Goal: Transaction & Acquisition: Purchase product/service

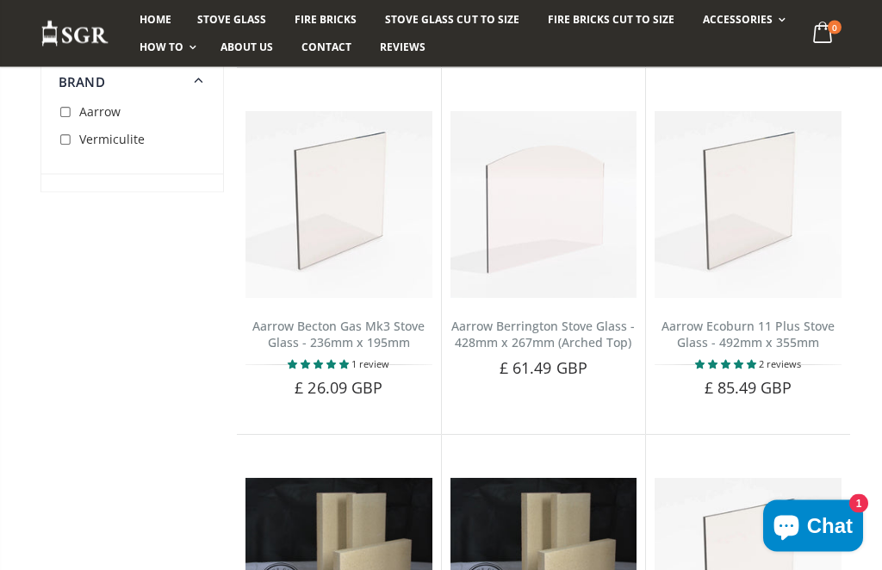
scroll to position [4177, 0]
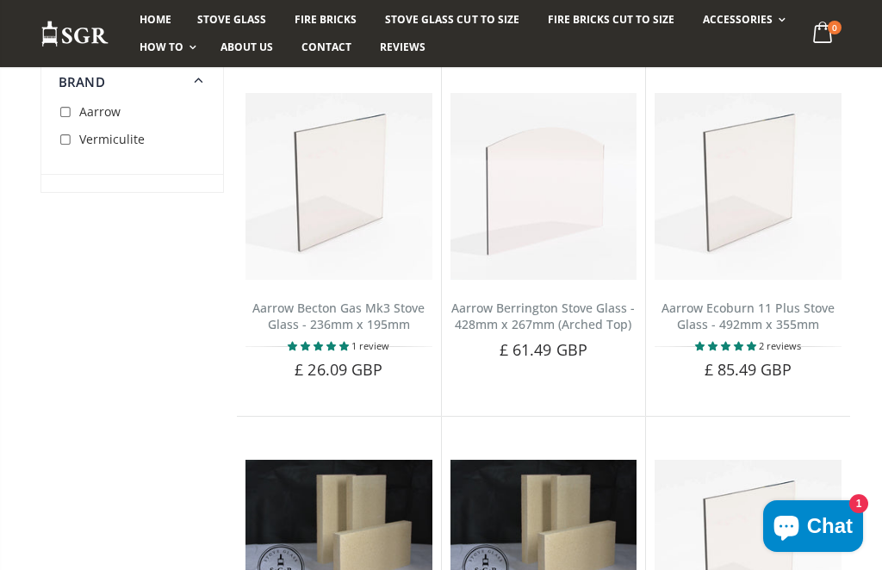
click at [775, 391] on span "Add to Cart" at bounding box center [757, 399] width 72 height 16
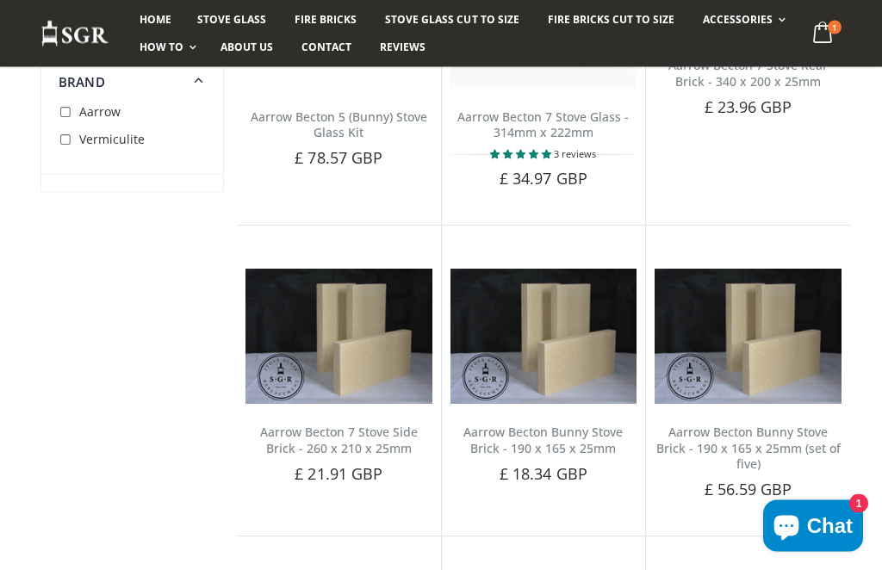
scroll to position [3691, 0]
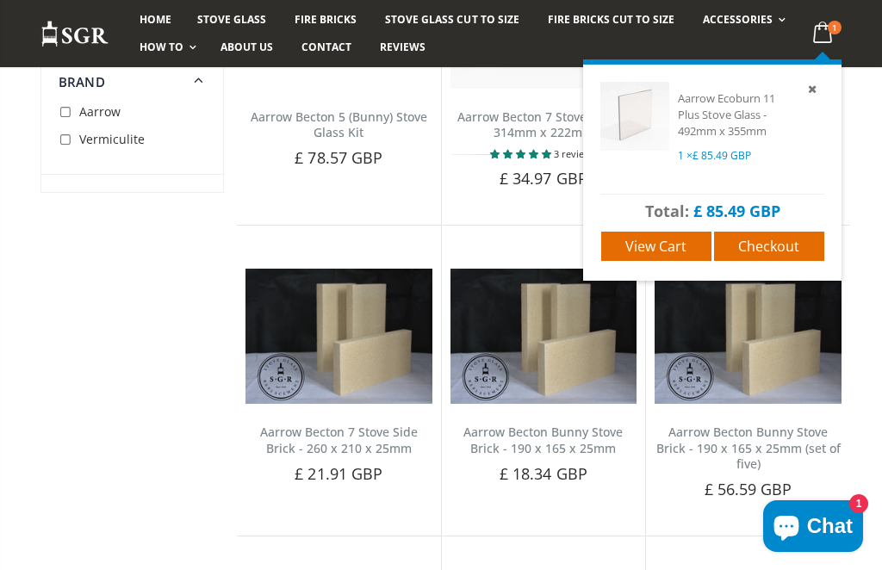
click at [678, 246] on span "View cart" at bounding box center [656, 246] width 61 height 19
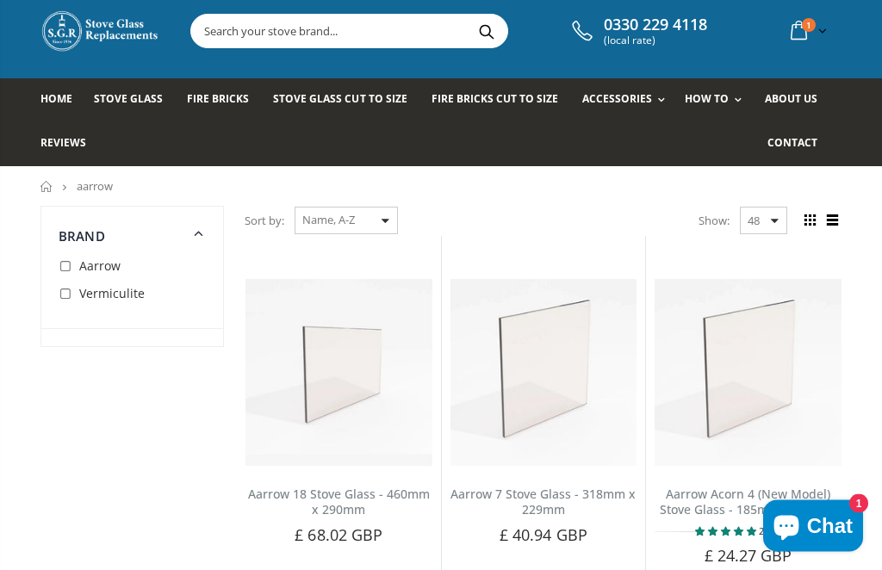
scroll to position [0, 0]
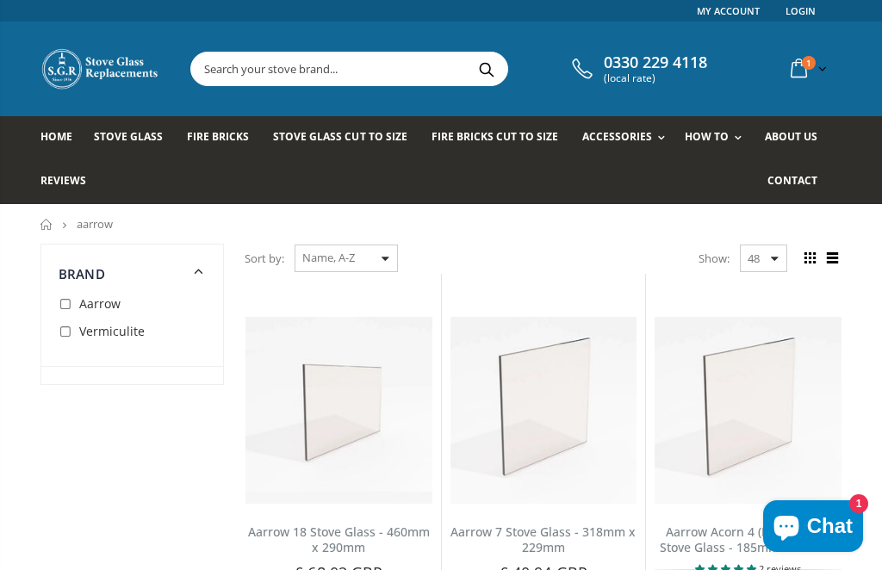
click at [125, 136] on span "Stove Glass" at bounding box center [128, 136] width 69 height 15
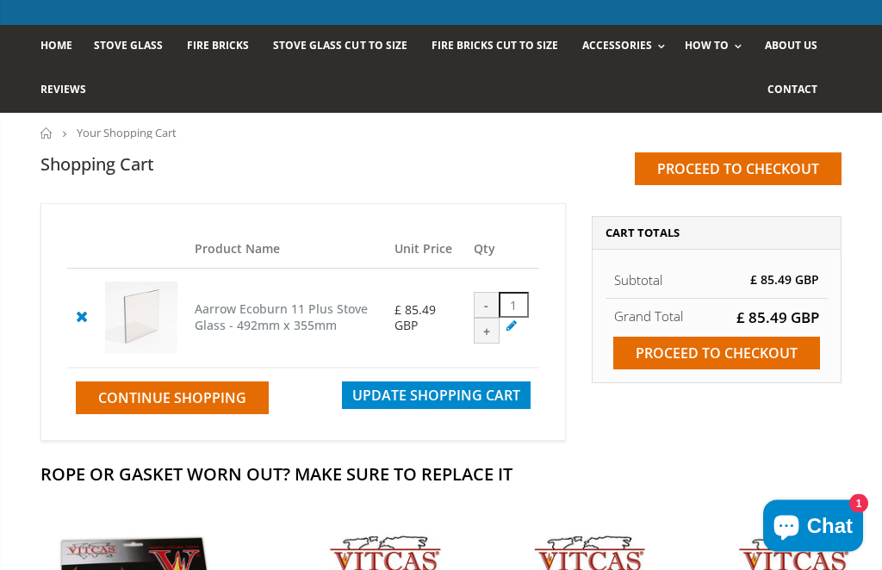
scroll to position [91, 0]
click at [792, 349] on input "Proceed to checkout" at bounding box center [717, 353] width 207 height 33
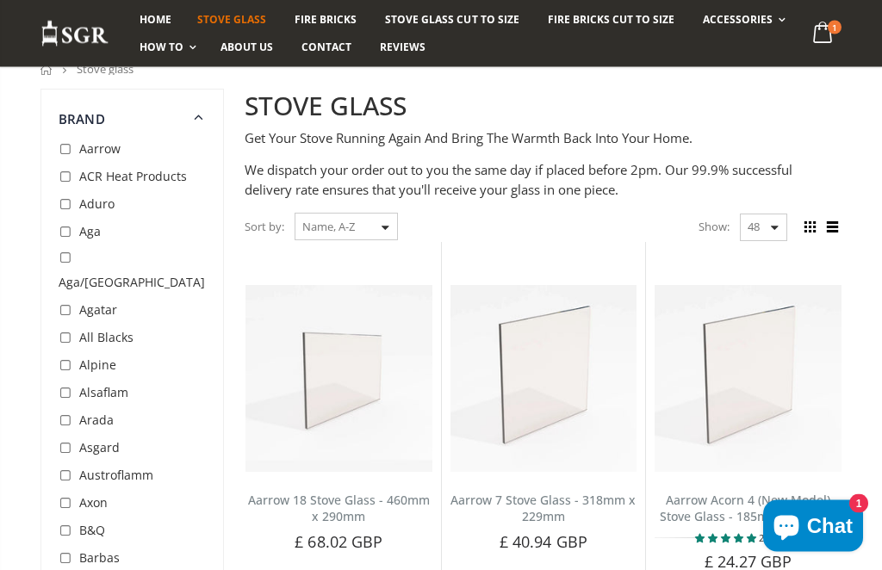
scroll to position [143, 0]
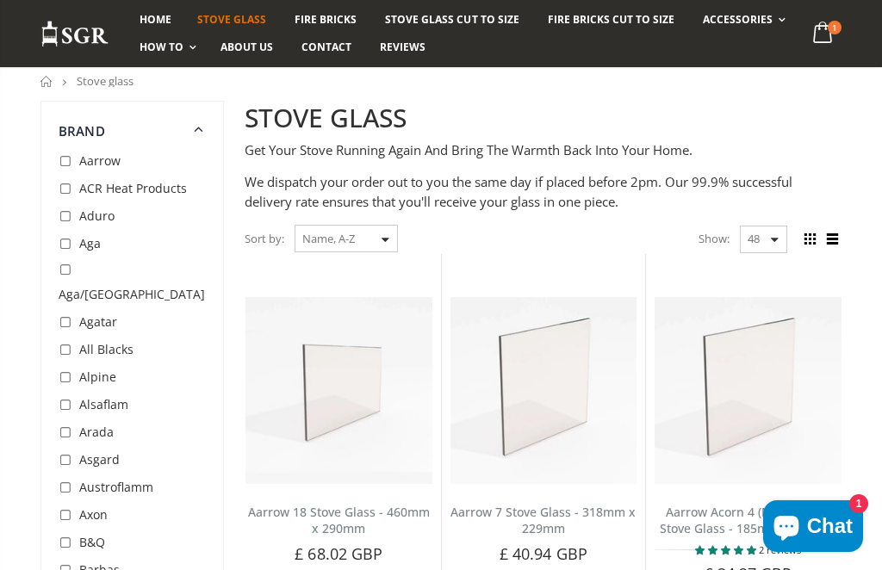
click at [65, 161] on input "checkbox" at bounding box center [67, 161] width 17 height 17
checkbox input "true"
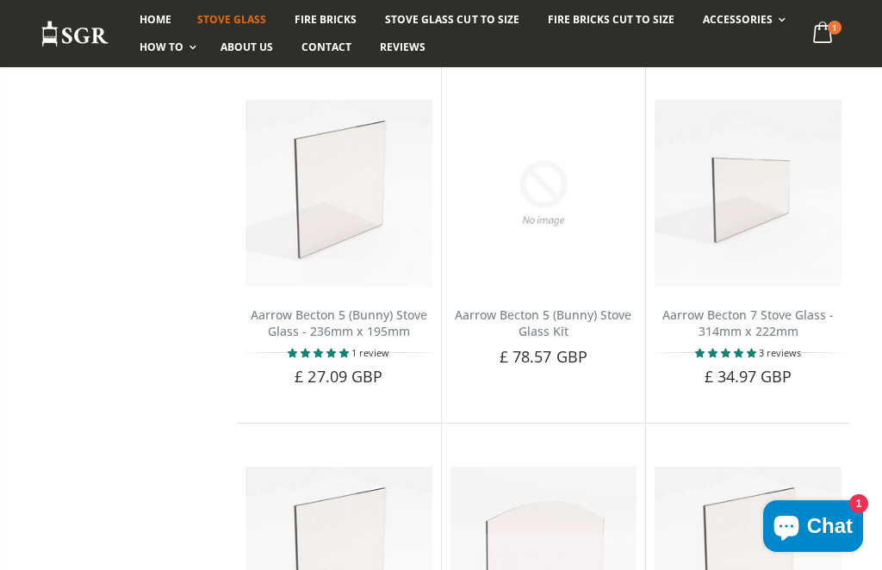
scroll to position [3038, 0]
